Goal: Task Accomplishment & Management: Use online tool/utility

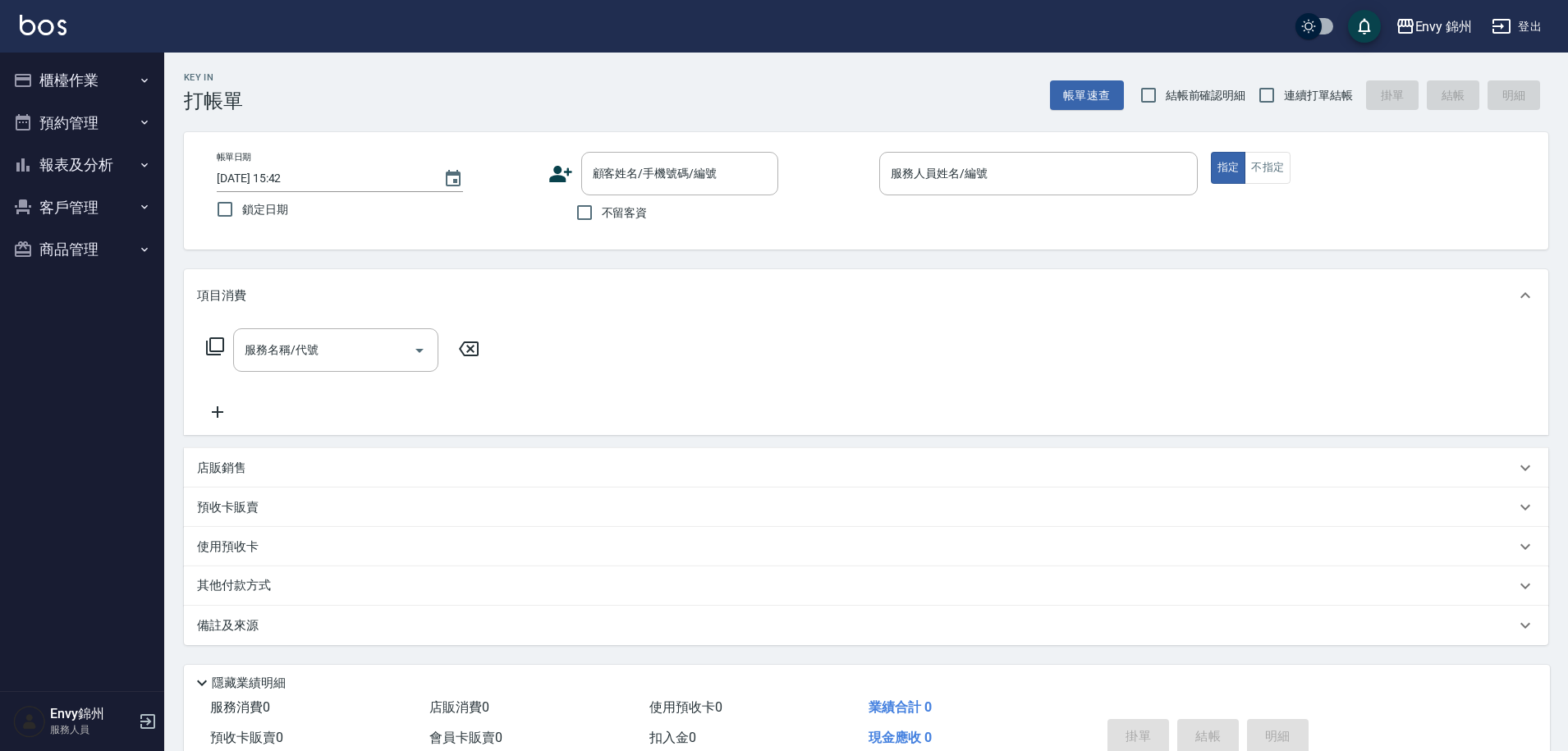
click at [75, 83] on button "櫃檯作業" at bounding box center [82, 81] width 151 height 43
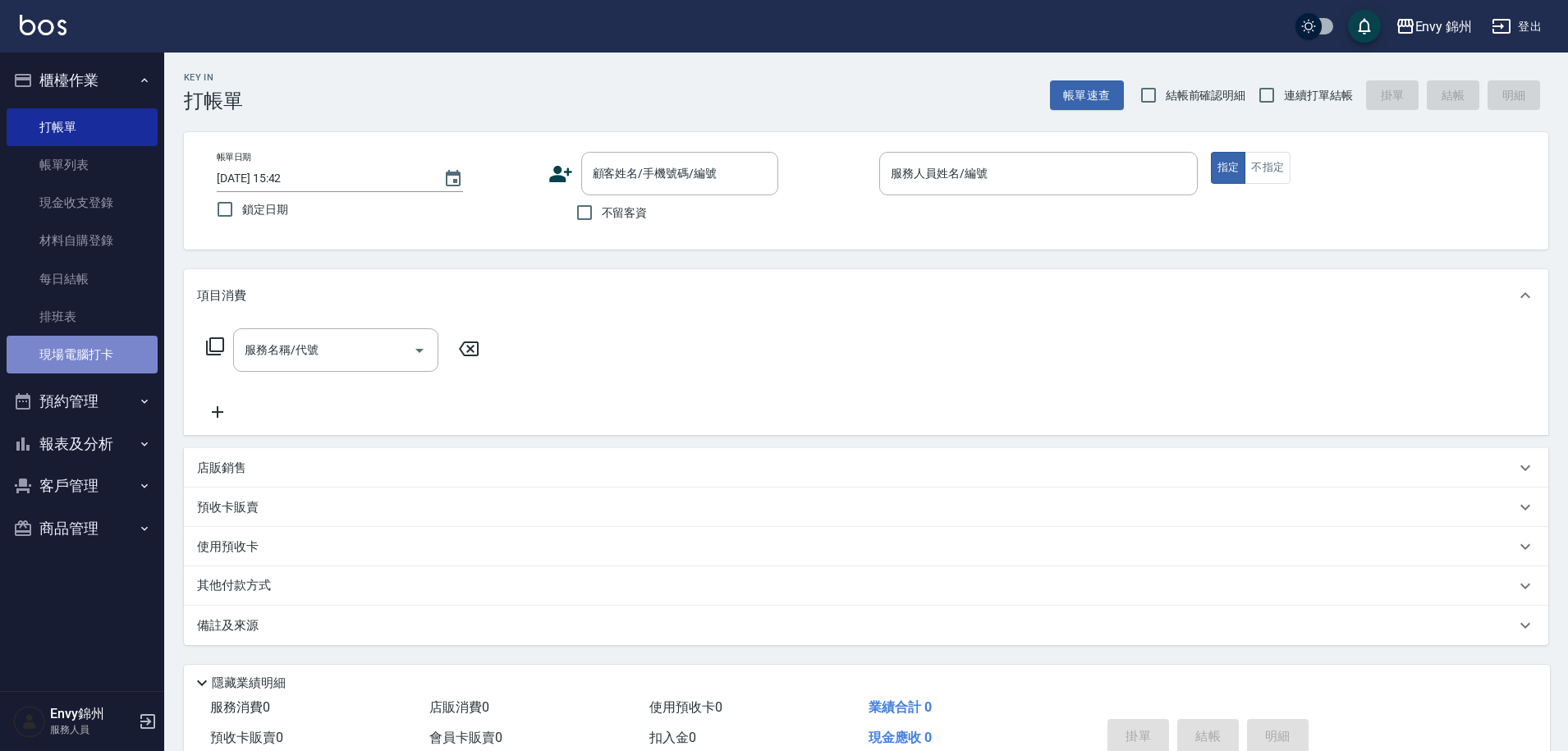
click at [96, 362] on link "現場電腦打卡" at bounding box center [82, 355] width 151 height 38
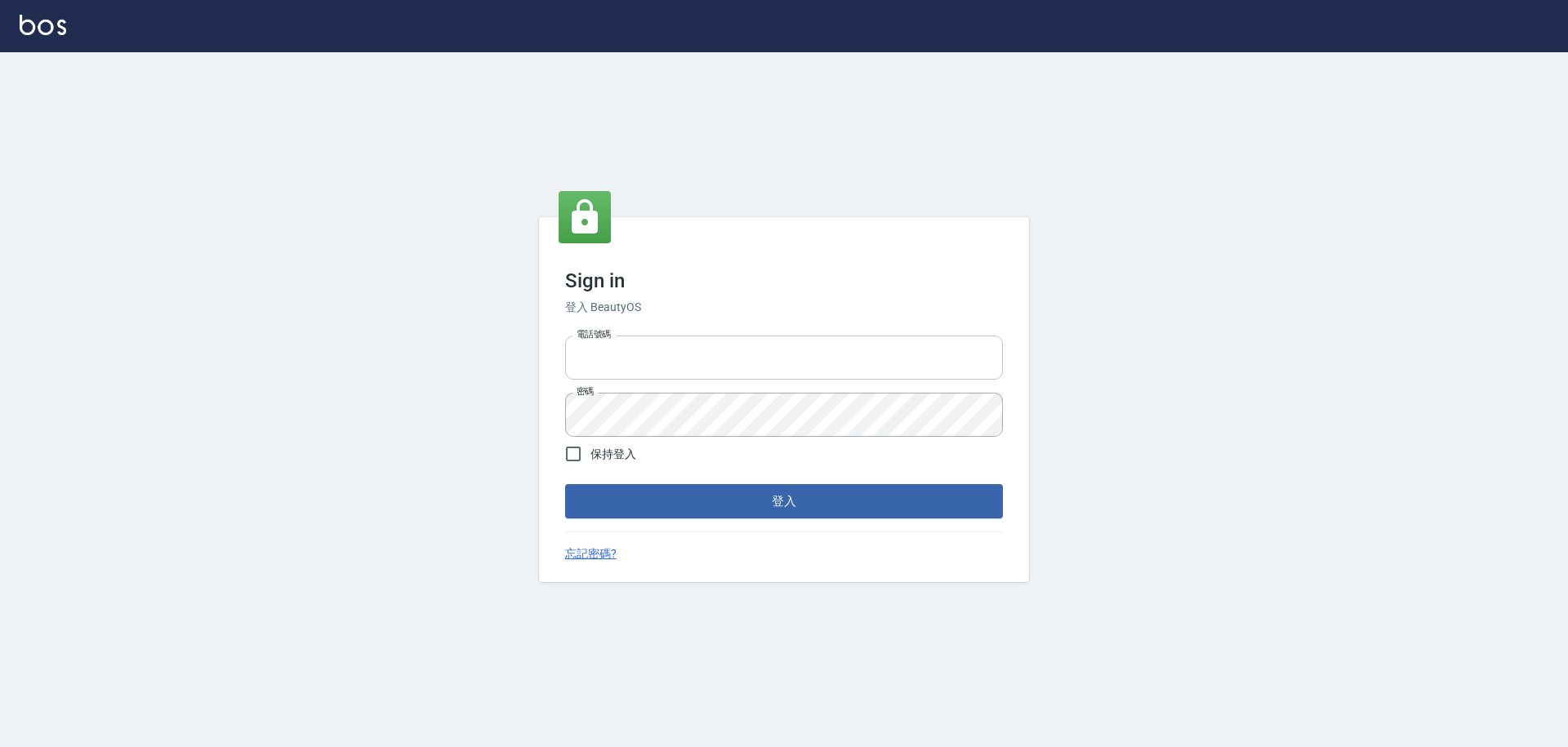
type input "25153595"
drag, startPoint x: 626, startPoint y: 358, endPoint x: 545, endPoint y: 350, distance: 81.4
click at [545, 350] on div "Sign in 登入 BeautyOS 電話號碼 25153595 電話號碼 密碼 密碼 保持登入 登入 忘記密碼?" at bounding box center [784, 400] width 490 height 366
type input "0930889212"
click at [554, 414] on div "Sign in 登入 BeautyOS 電話號碼 0930889212 電話號碼 密碼 密碼 保持登入 登入 忘記密碼?" at bounding box center [784, 400] width 490 height 366
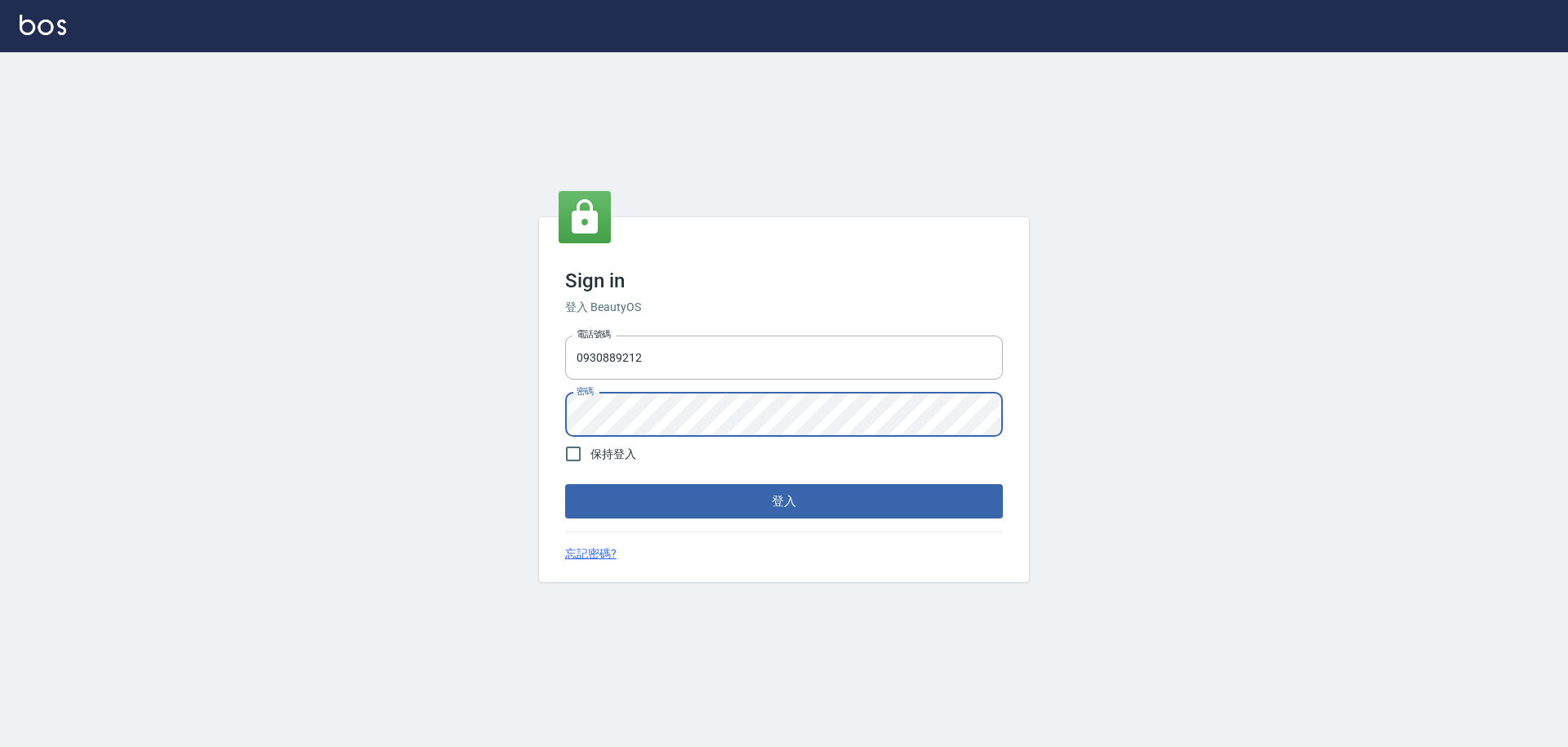
click at [565, 484] on button "登入" at bounding box center [784, 501] width 438 height 34
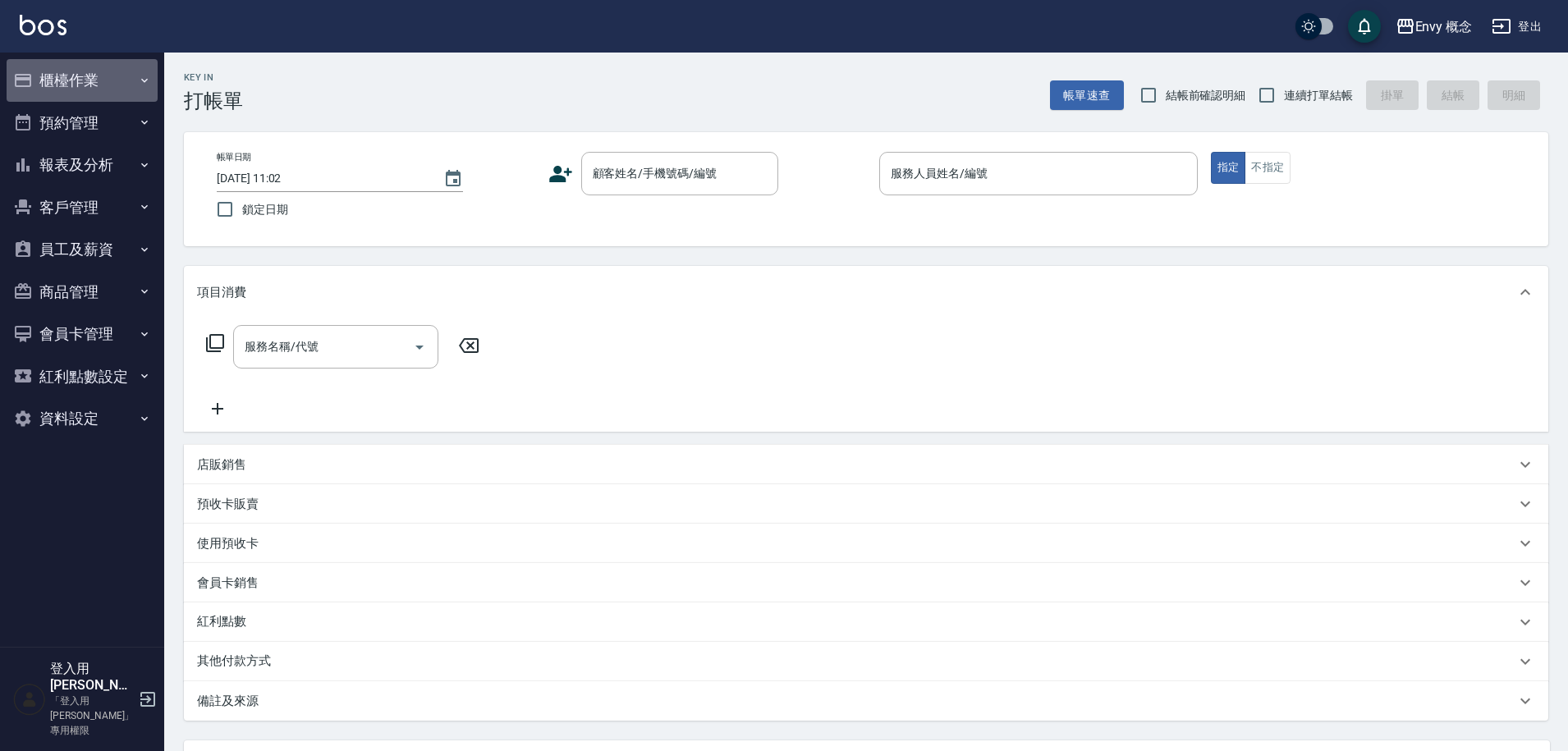
click at [79, 82] on button "櫃檯作業" at bounding box center [82, 81] width 151 height 43
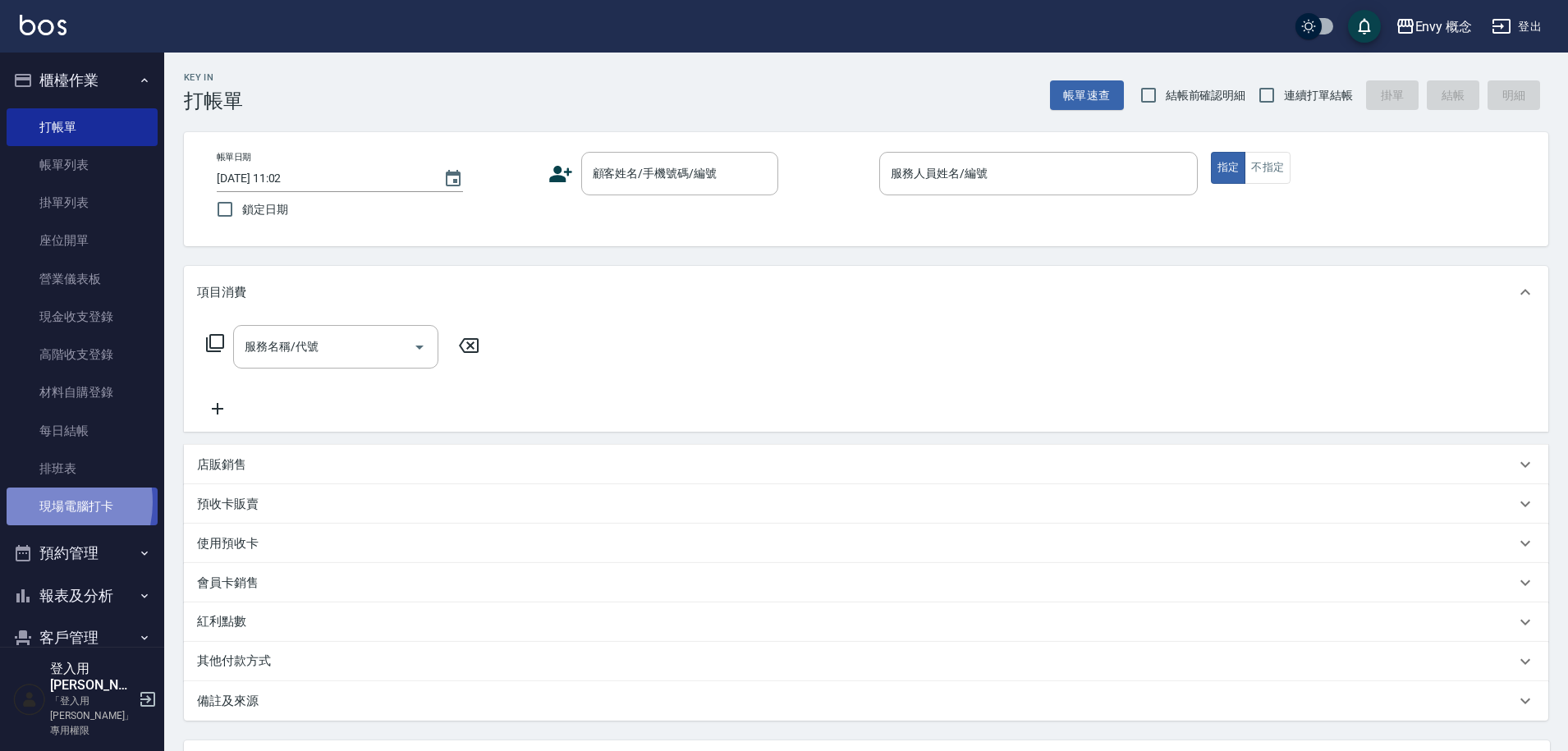
click at [43, 503] on link "現場電腦打卡" at bounding box center [82, 506] width 151 height 38
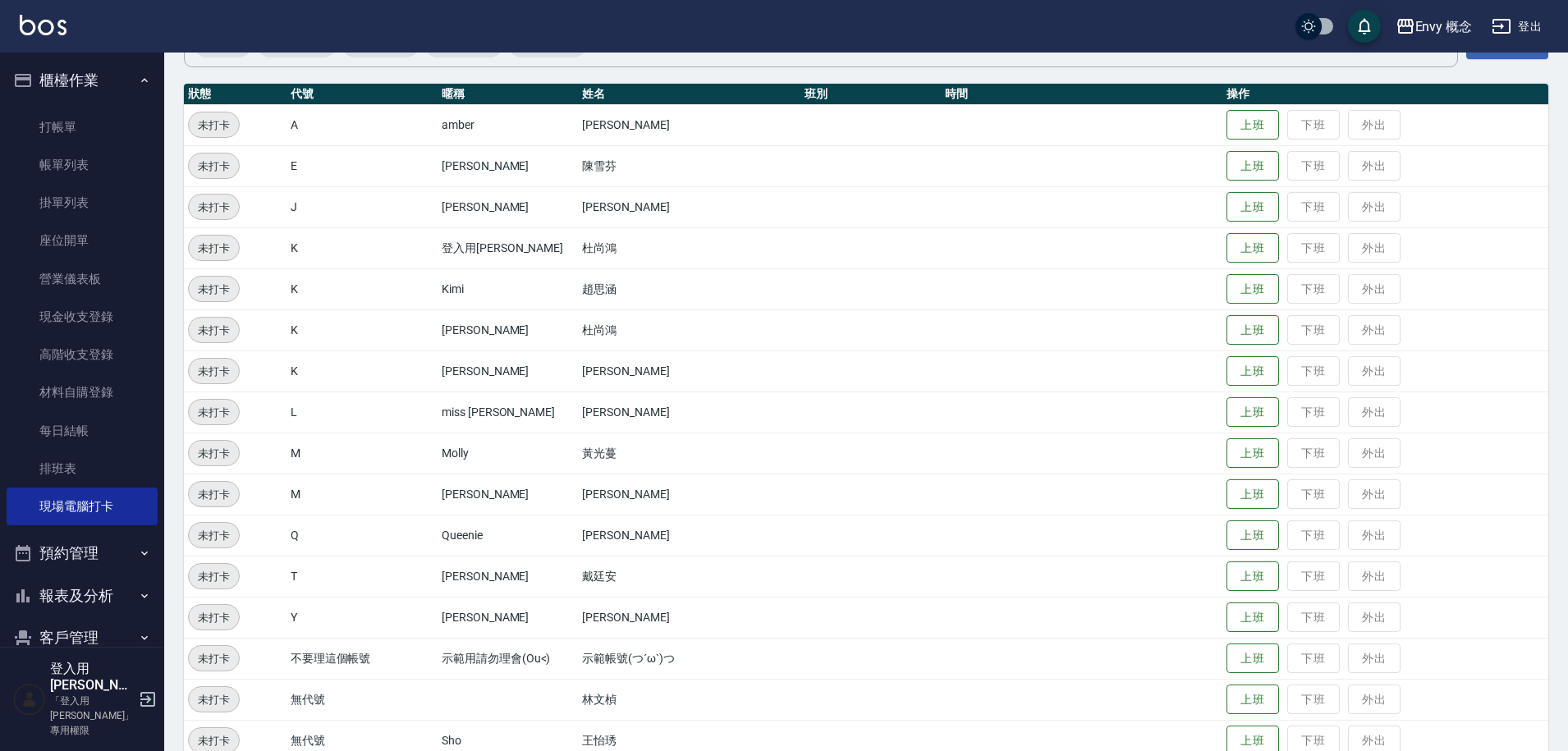
scroll to position [315, 0]
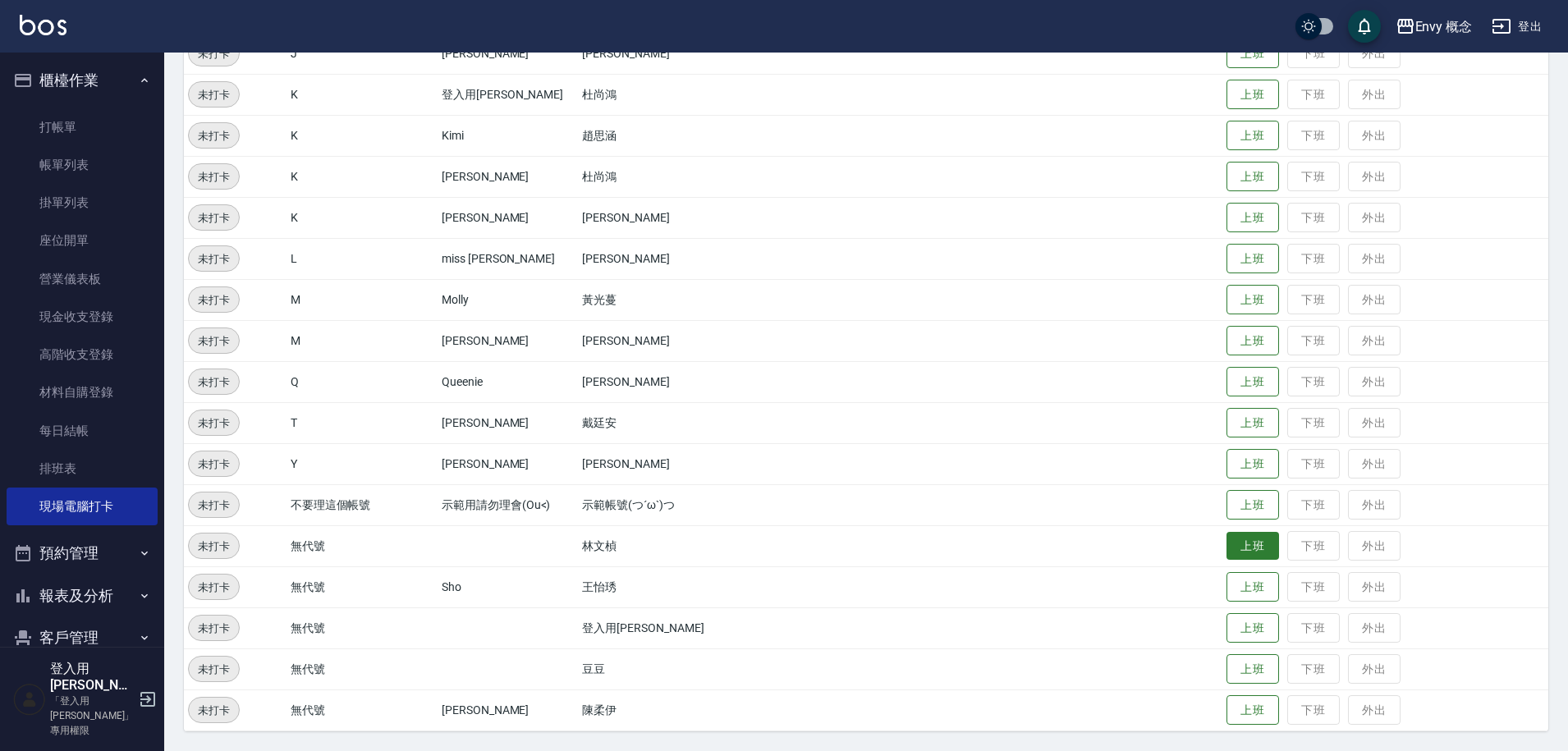
click at [1227, 555] on button "上班" at bounding box center [1253, 547] width 53 height 29
